Goal: Navigation & Orientation: Find specific page/section

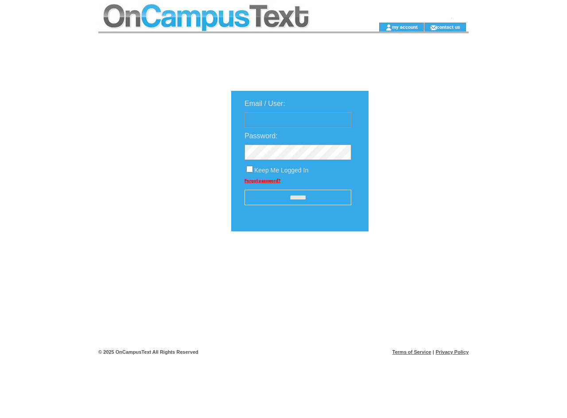
click at [224, 11] on td at bounding box center [224, 11] width 252 height 23
click at [224, 27] on td at bounding box center [224, 27] width 252 height 9
click at [364, 27] on td at bounding box center [364, 27] width 28 height 9
click at [405, 27] on link "my account" at bounding box center [405, 27] width 26 height 6
click at [449, 27] on link "contact us" at bounding box center [448, 27] width 23 height 6
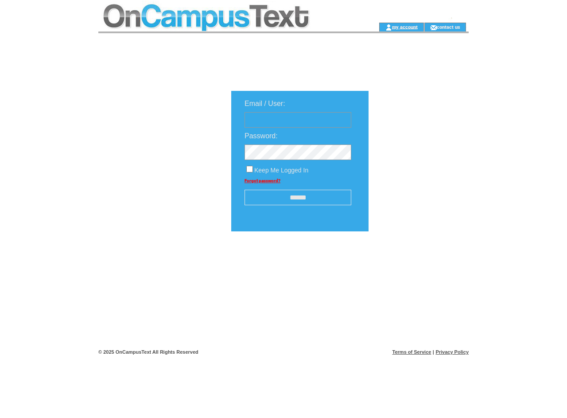
click at [298, 198] on input "******" at bounding box center [297, 197] width 107 height 15
click at [416, 262] on img at bounding box center [416, 258] width 44 height 11
click at [412, 352] on link "Terms of Service" at bounding box center [411, 351] width 39 height 5
click at [452, 352] on link "Privacy Policy" at bounding box center [451, 351] width 33 height 5
